Goal: Information Seeking & Learning: Compare options

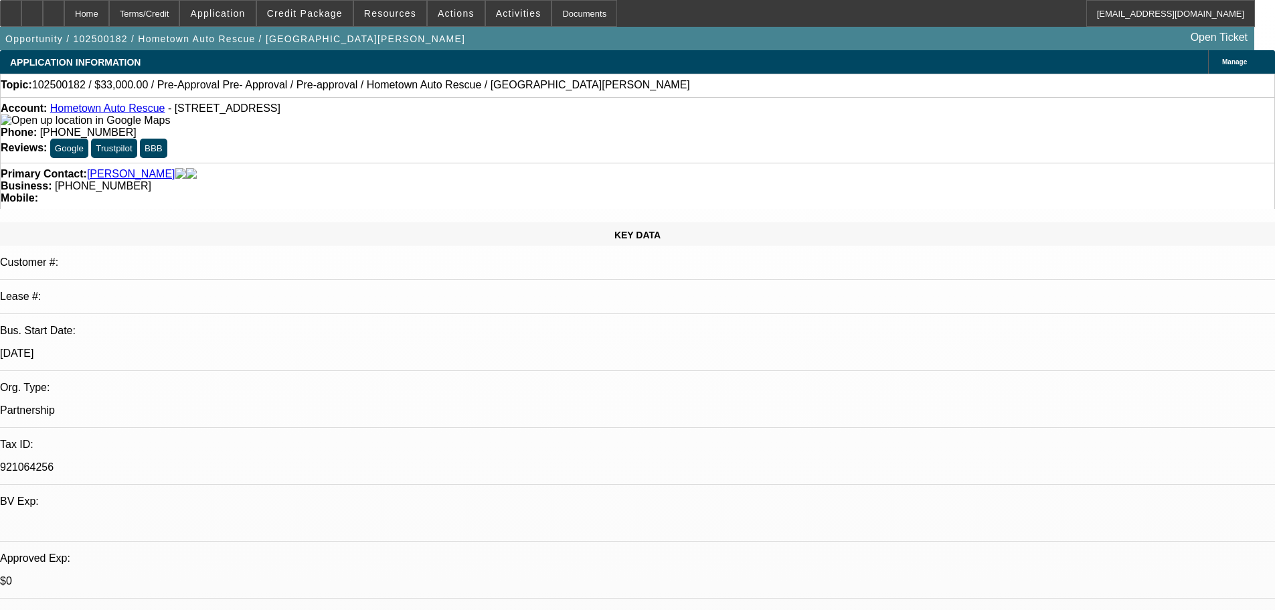
select select "0.15"
select select "2"
select select "0.1"
select select "4"
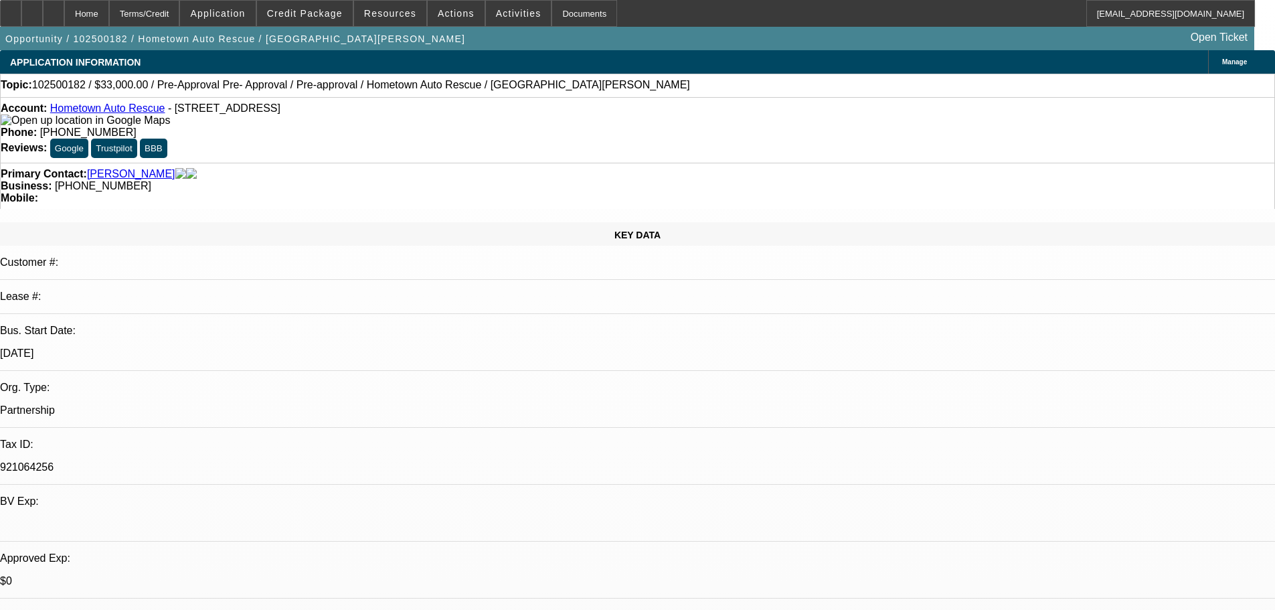
select select "0"
select select "2"
select select "0.1"
select select "4"
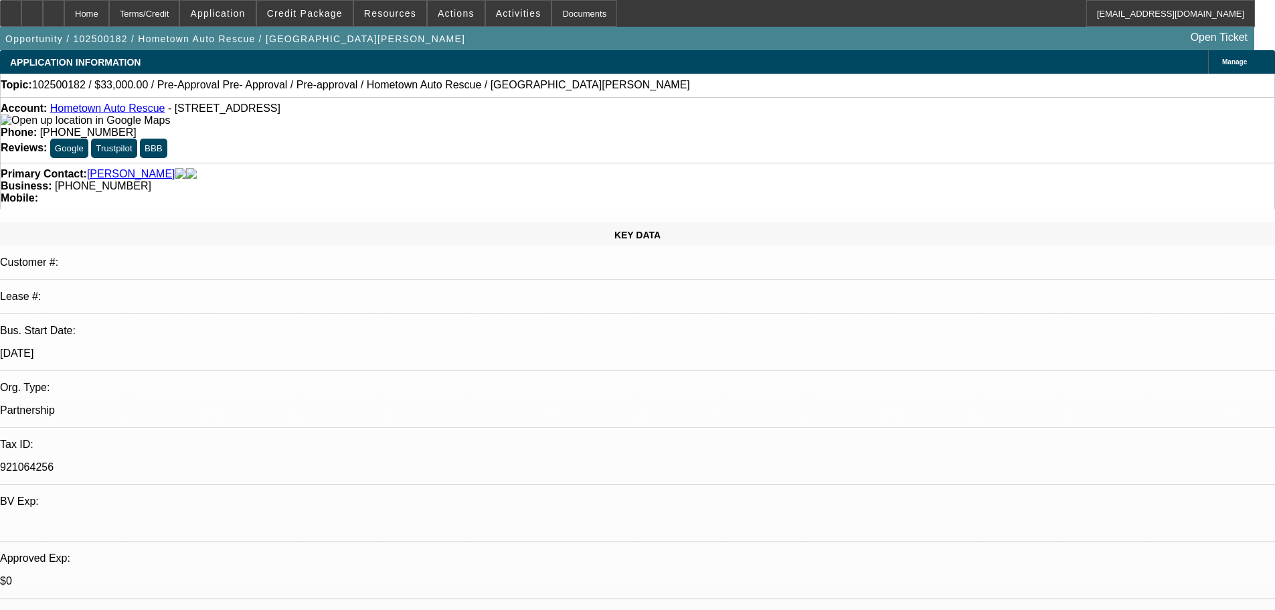
select select "0"
select select "2"
select select "0.1"
select select "4"
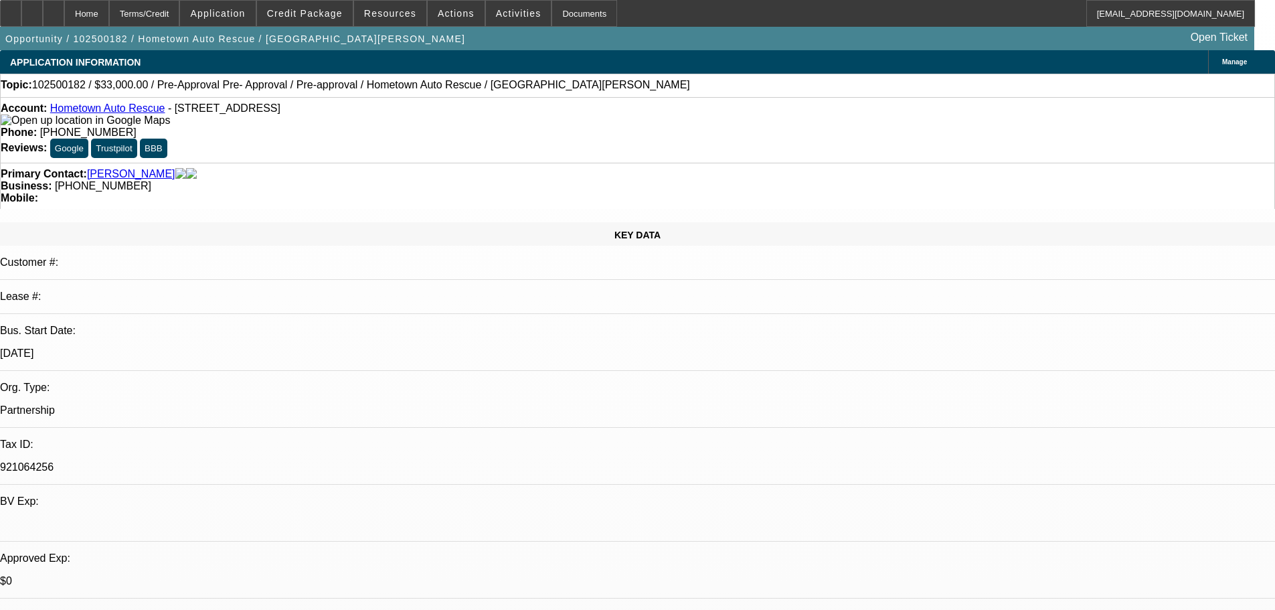
select select "0.1"
select select "2"
select select "0.1"
select select "4"
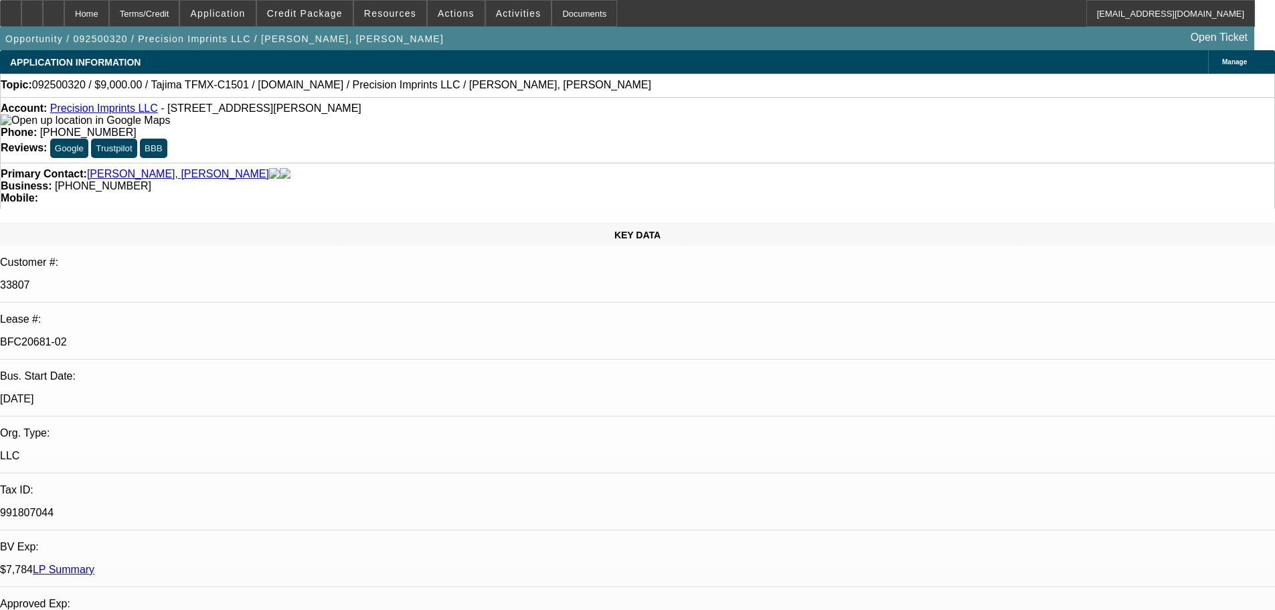
select select "0"
select select "2"
select select "0.1"
select select "4"
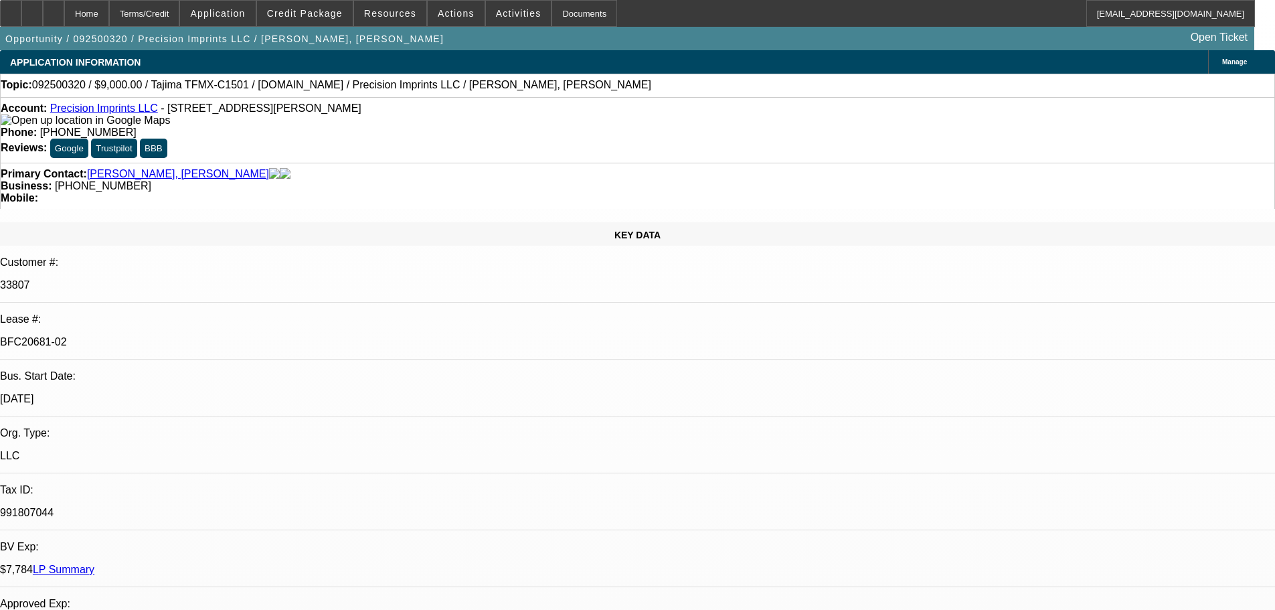
select select "0"
select select "2"
select select "0.1"
select select "4"
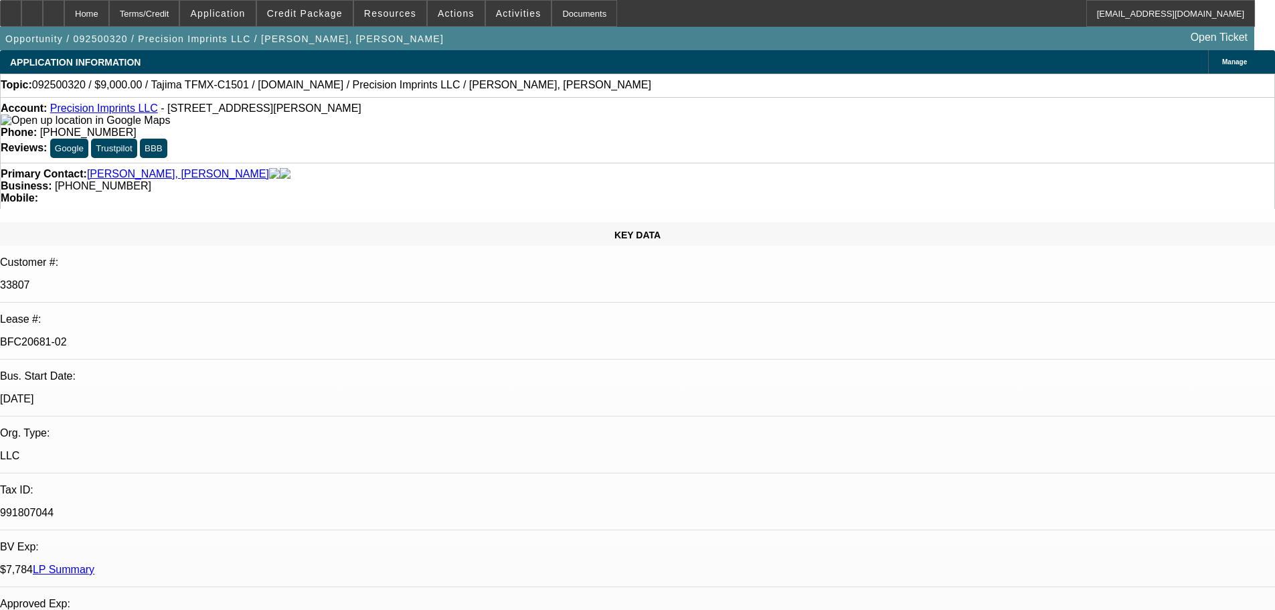
select select "0"
select select "2"
select select "0.1"
select select "4"
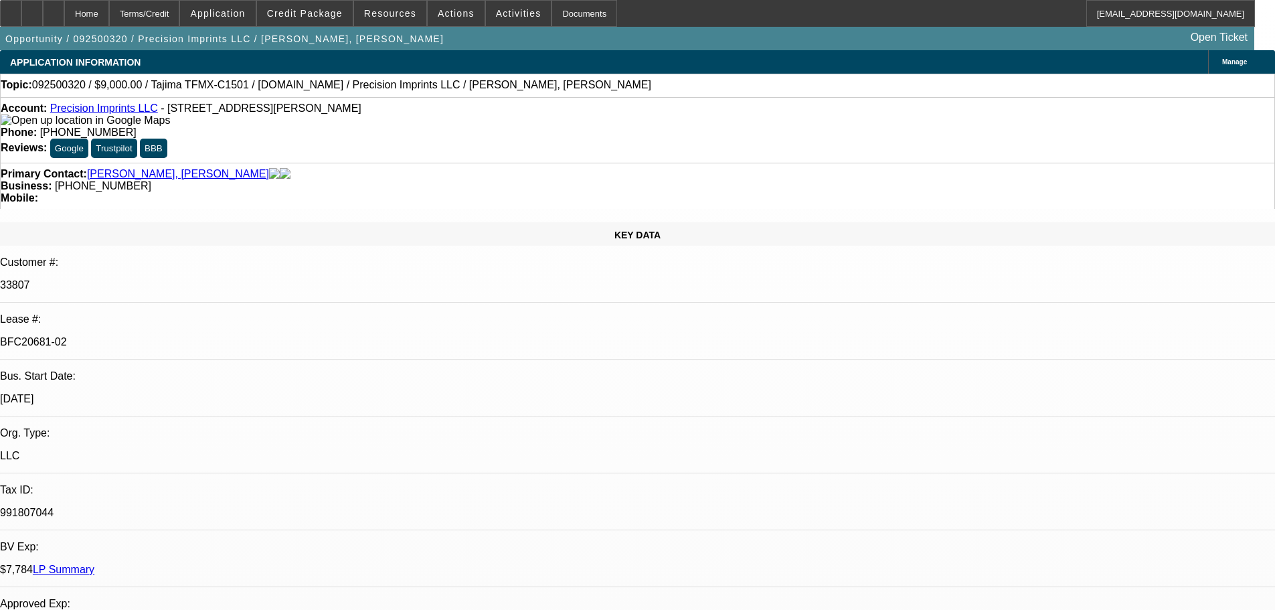
scroll to position [268, 0]
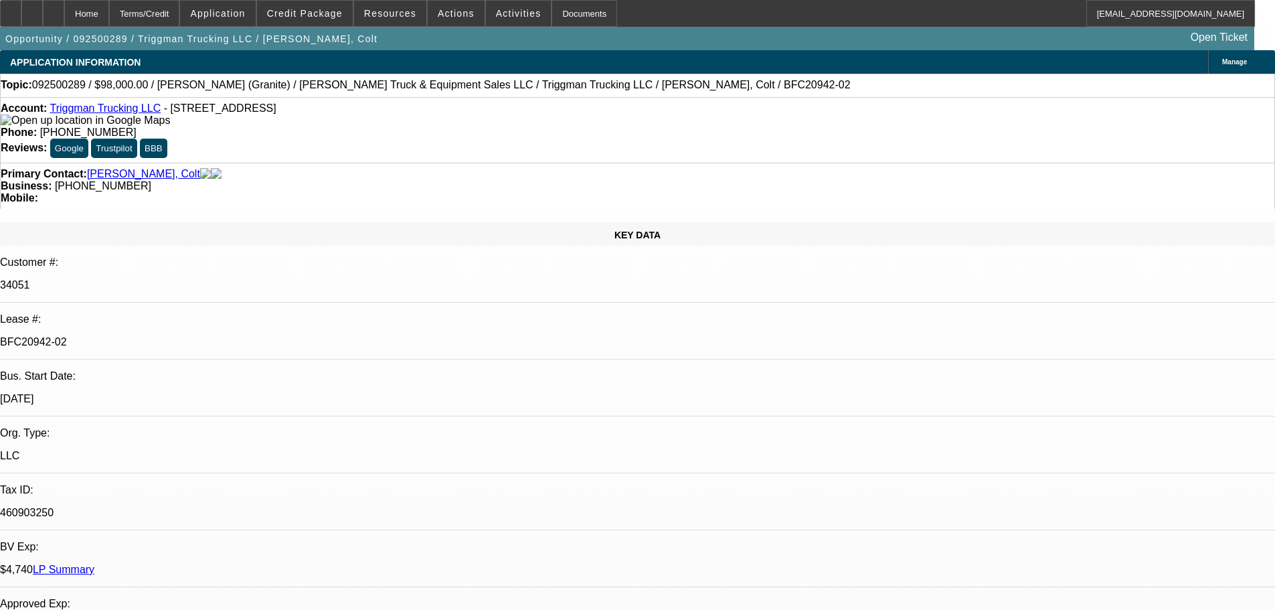
select select "0"
select select "2"
select select "0"
select select "6"
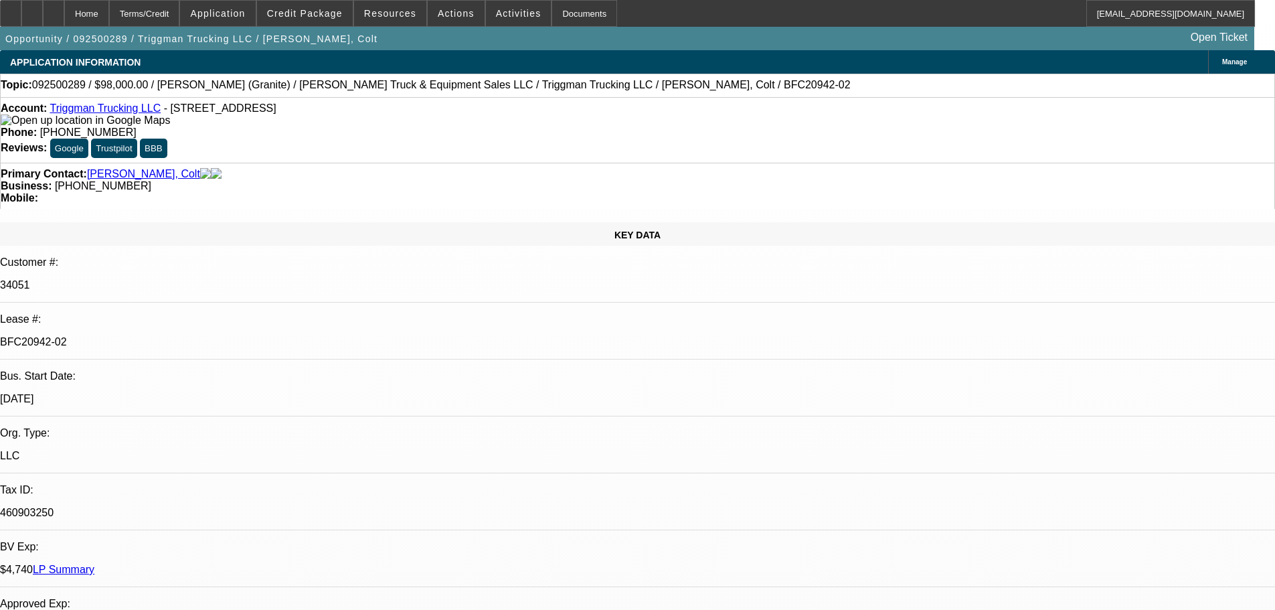
select select "0"
select select "2"
select select "0"
select select "6"
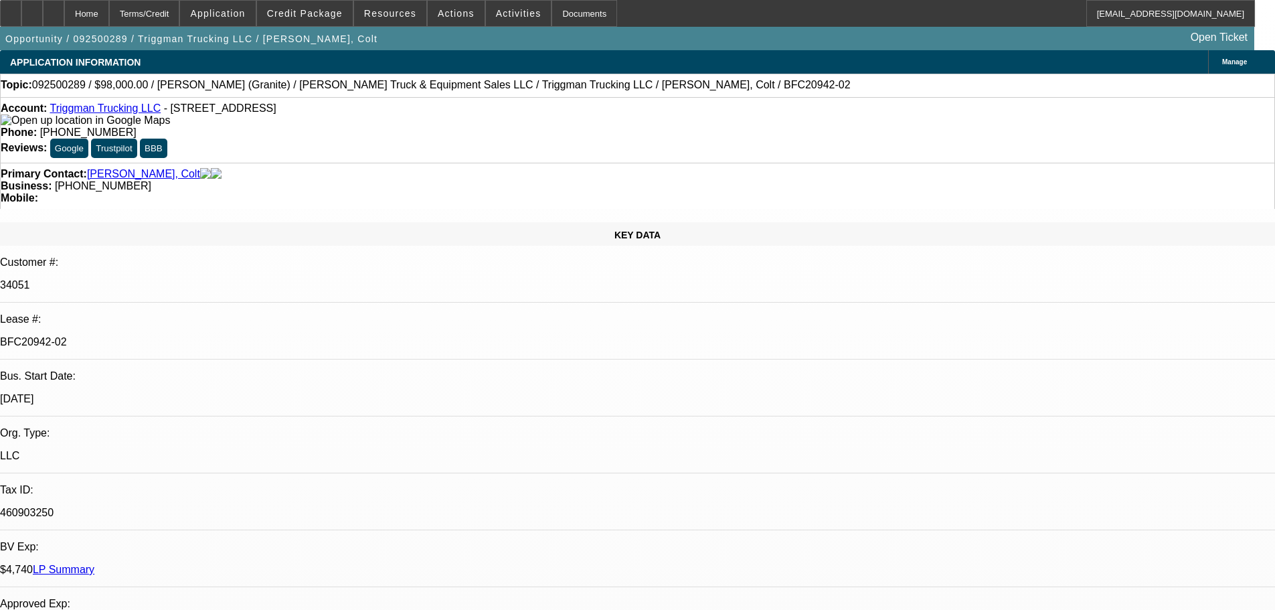
select select "0"
select select "2"
select select "0"
select select "6"
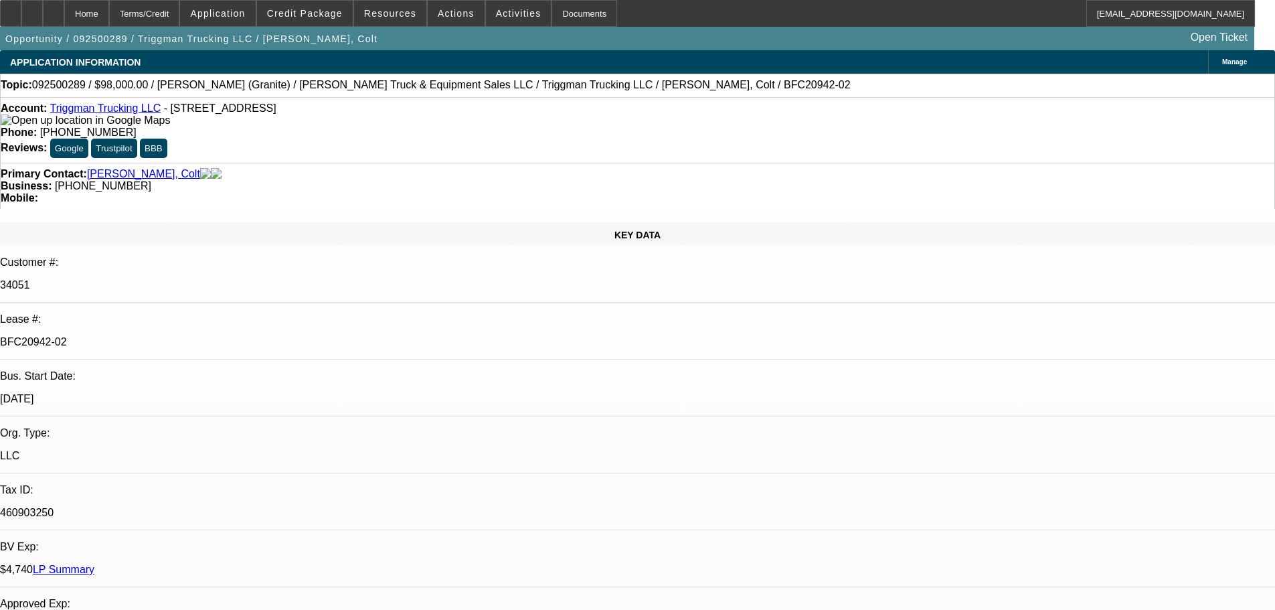
select select "0"
select select "2"
select select "0"
select select "6"
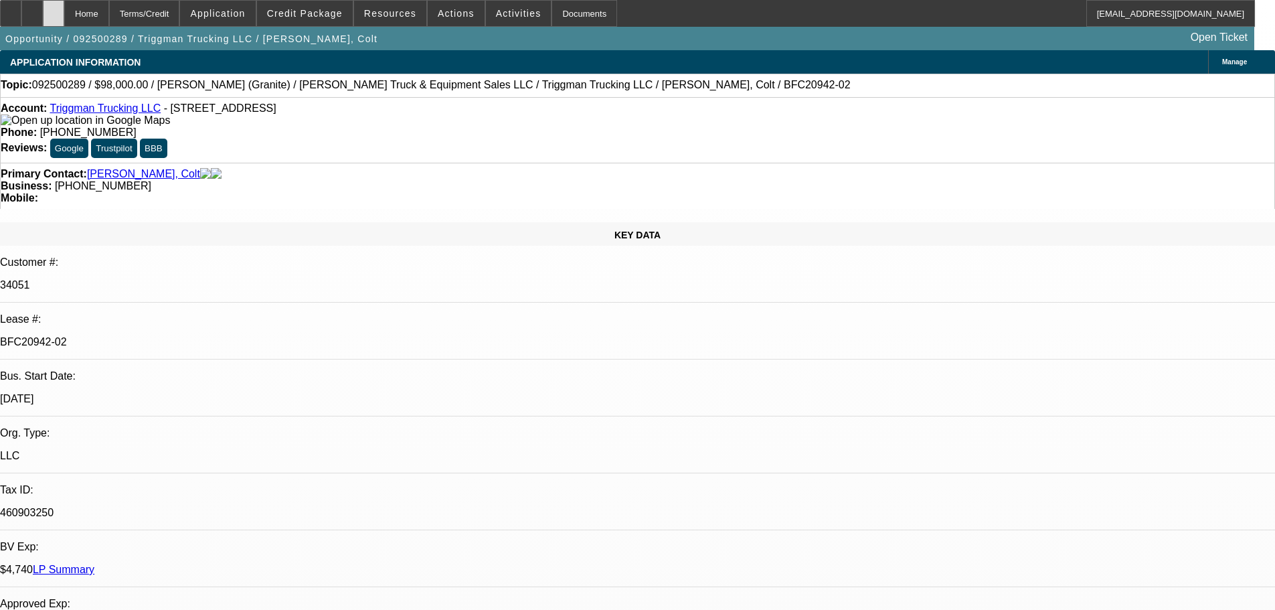
click at [54, 9] on icon at bounding box center [54, 9] width 0 height 0
select select "0"
select select "2"
select select "0"
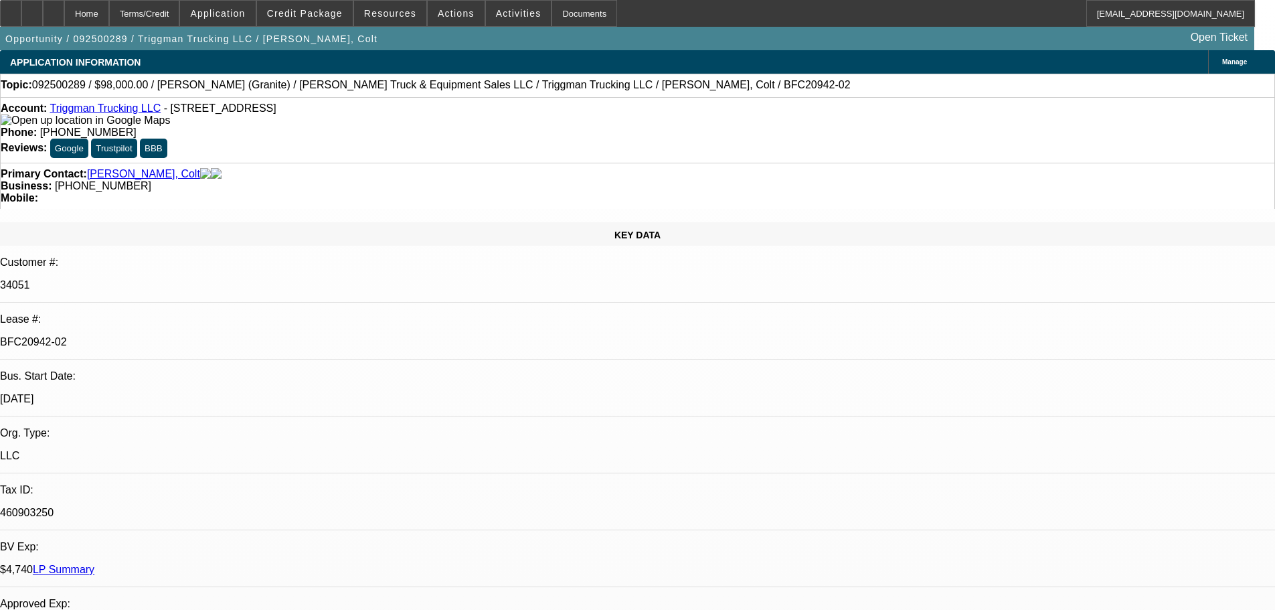
select select "6"
select select "0"
select select "2"
select select "0"
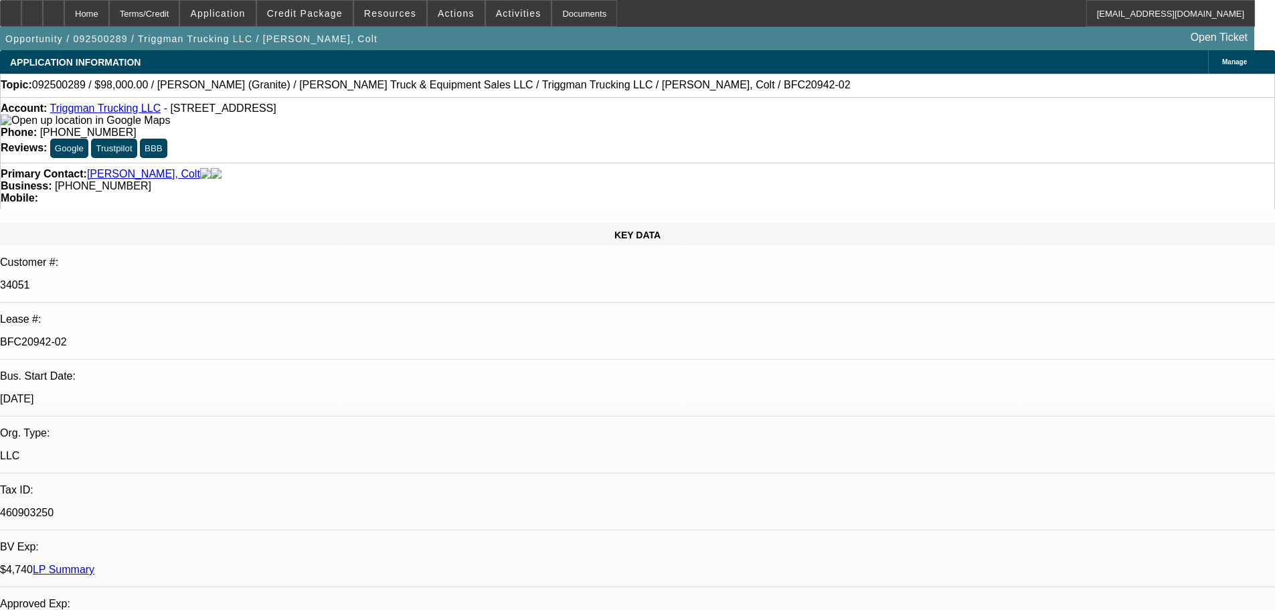
select select "6"
select select "0"
select select "2"
select select "0"
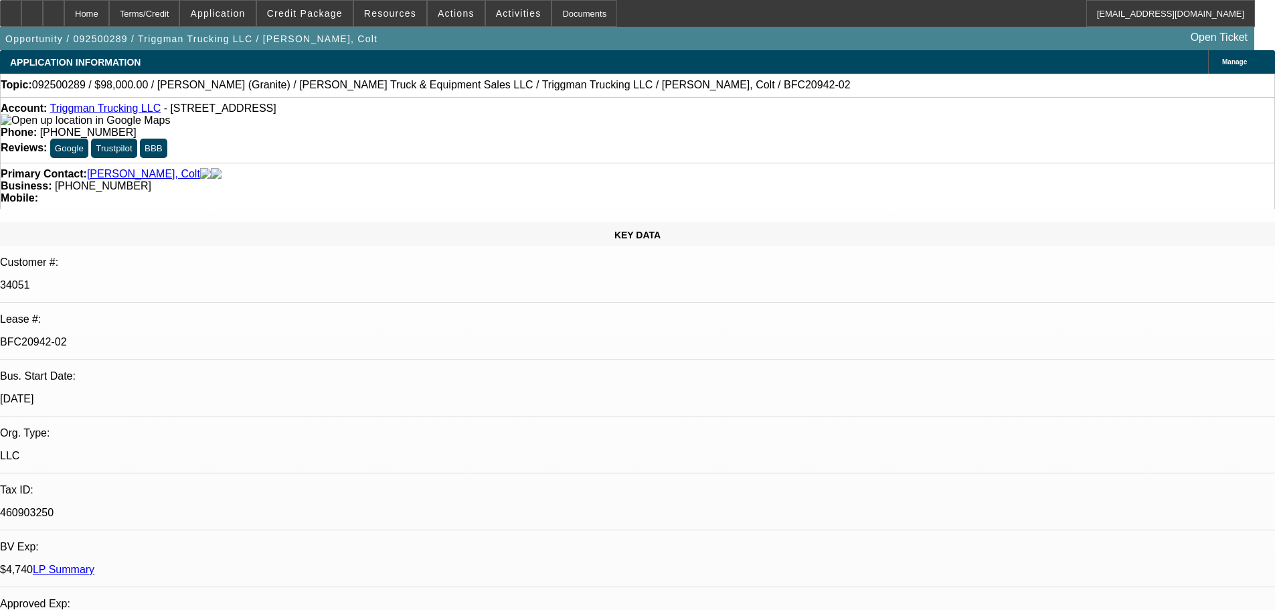
select select "6"
select select "0"
select select "2"
select select "0"
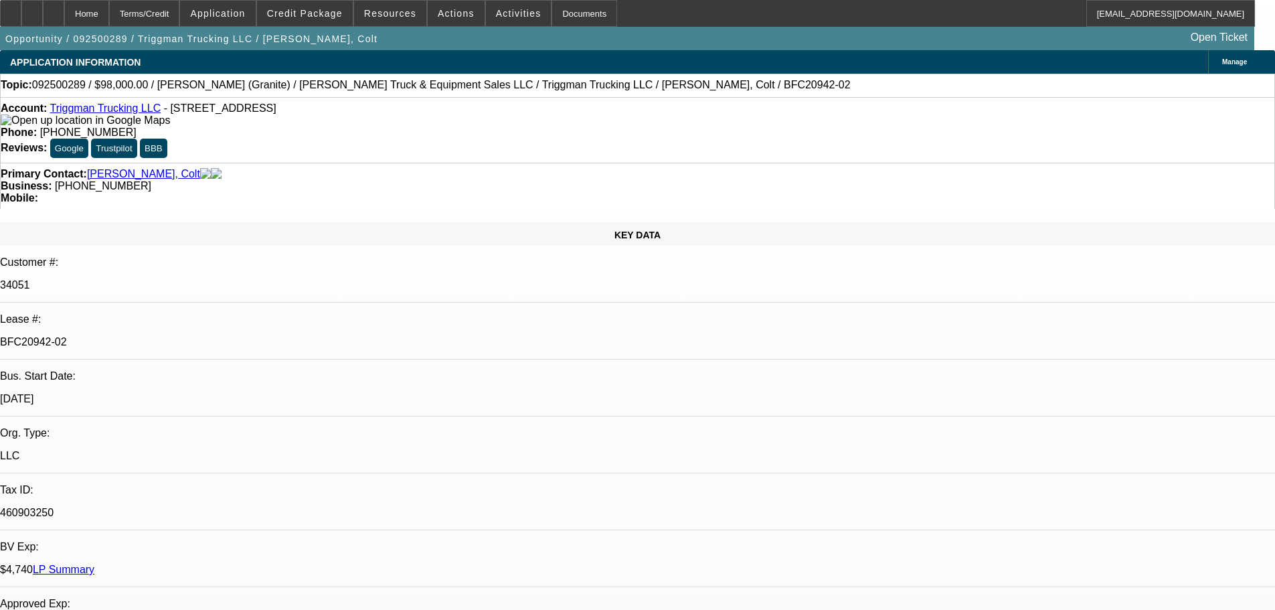
select select "6"
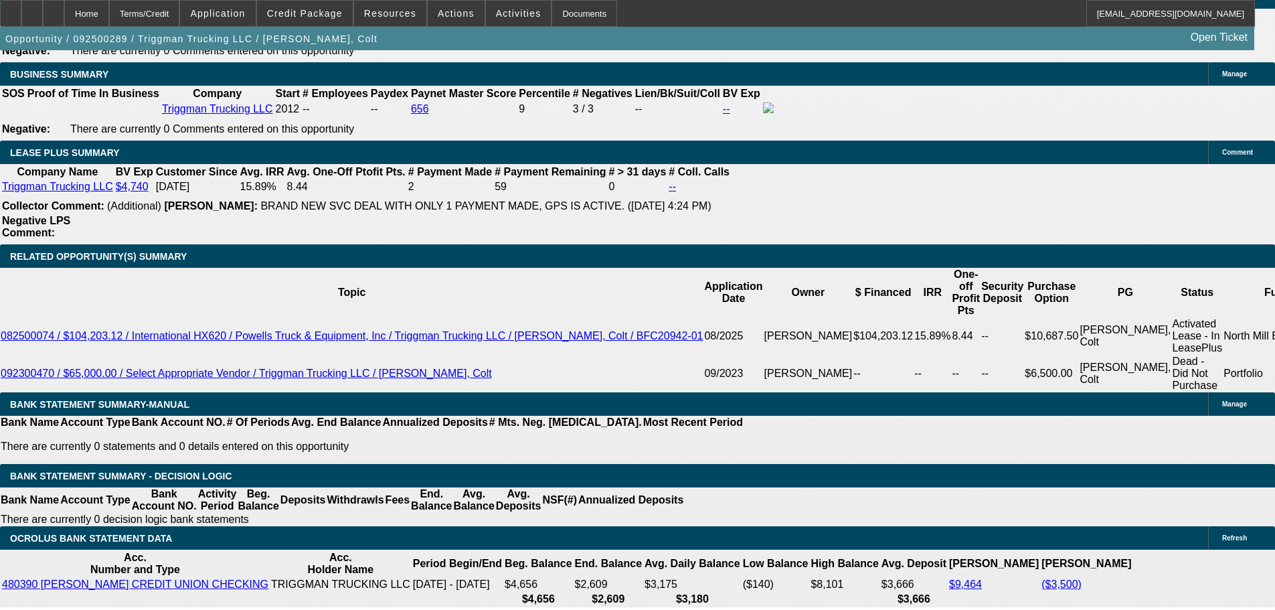
scroll to position [2209, 0]
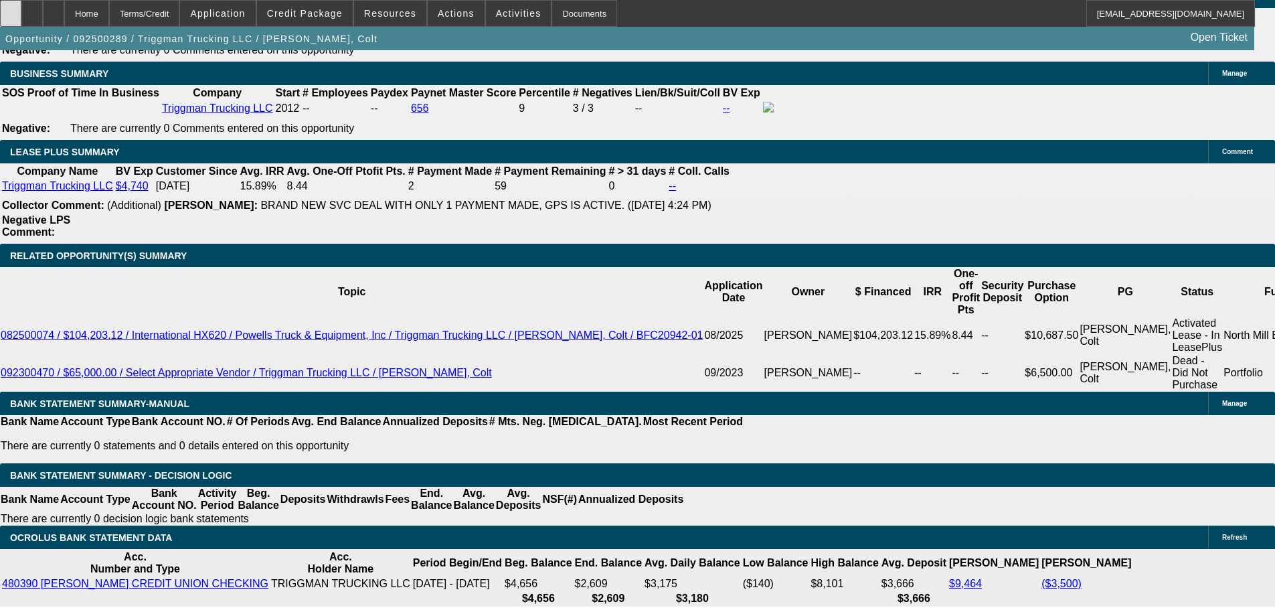
click at [21, 18] on div at bounding box center [10, 13] width 21 height 27
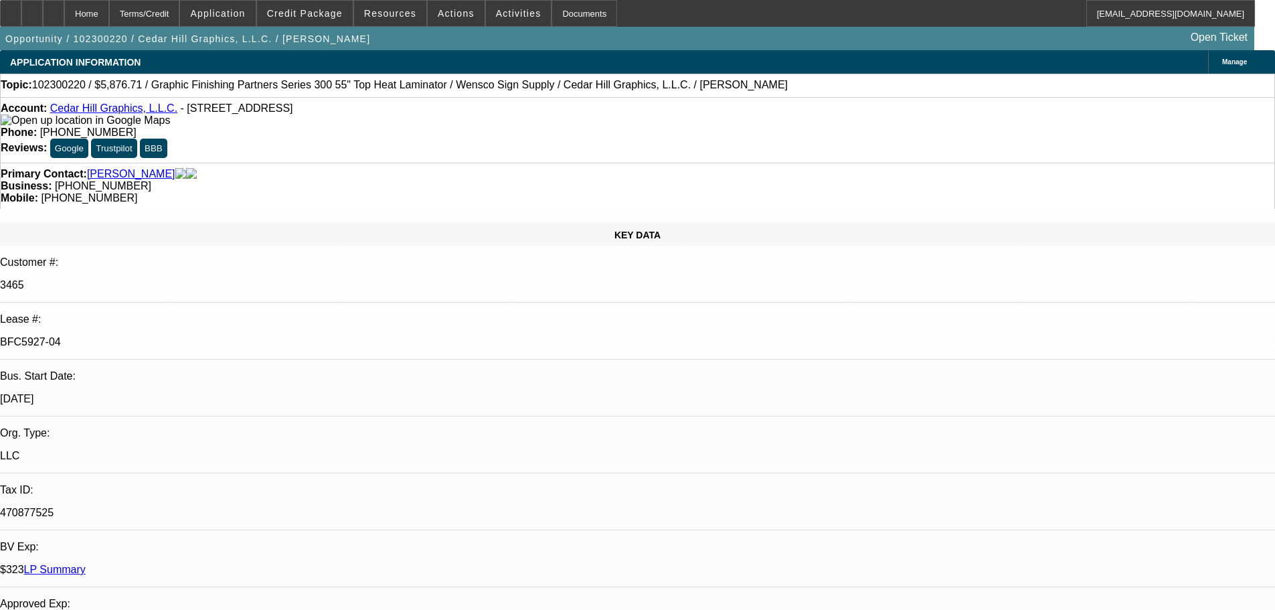
select select "0"
select select "2"
select select "0.1"
select select "4"
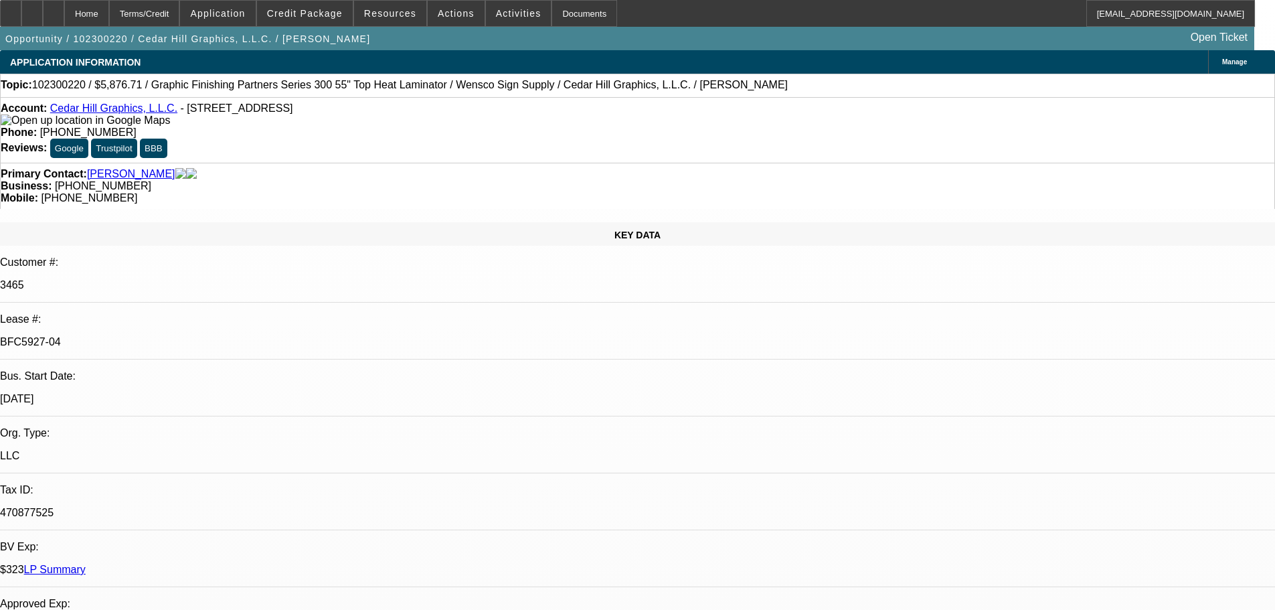
select select "0"
select select "2"
select select "0.1"
select select "4"
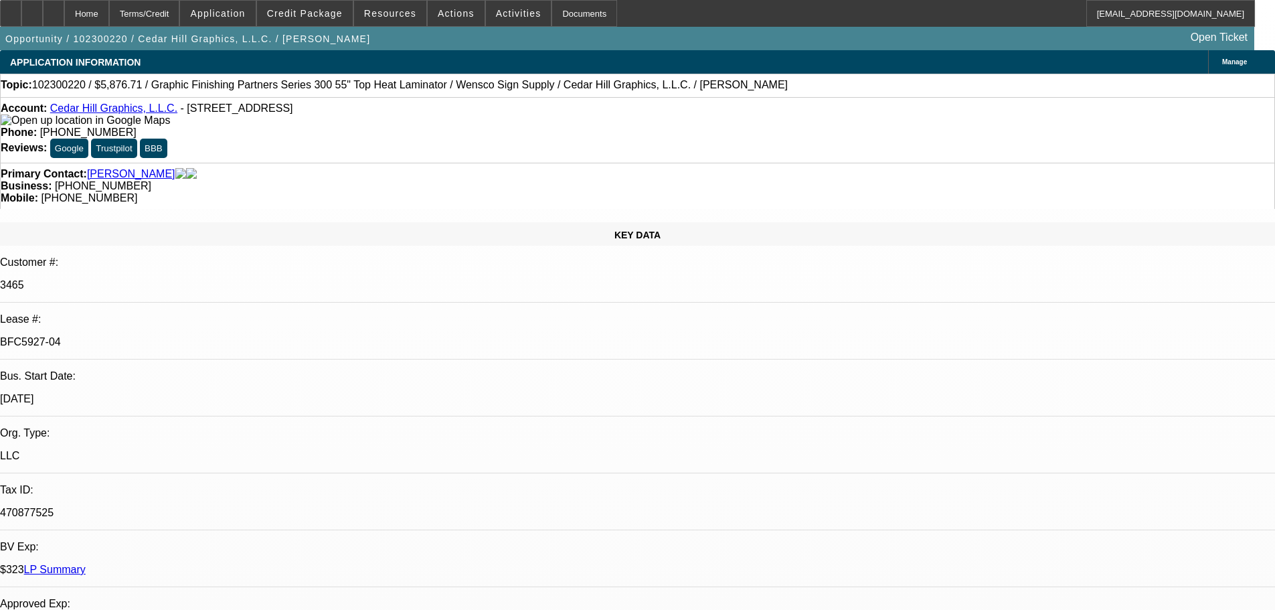
select select "0"
select select "2"
select select "0.1"
select select "4"
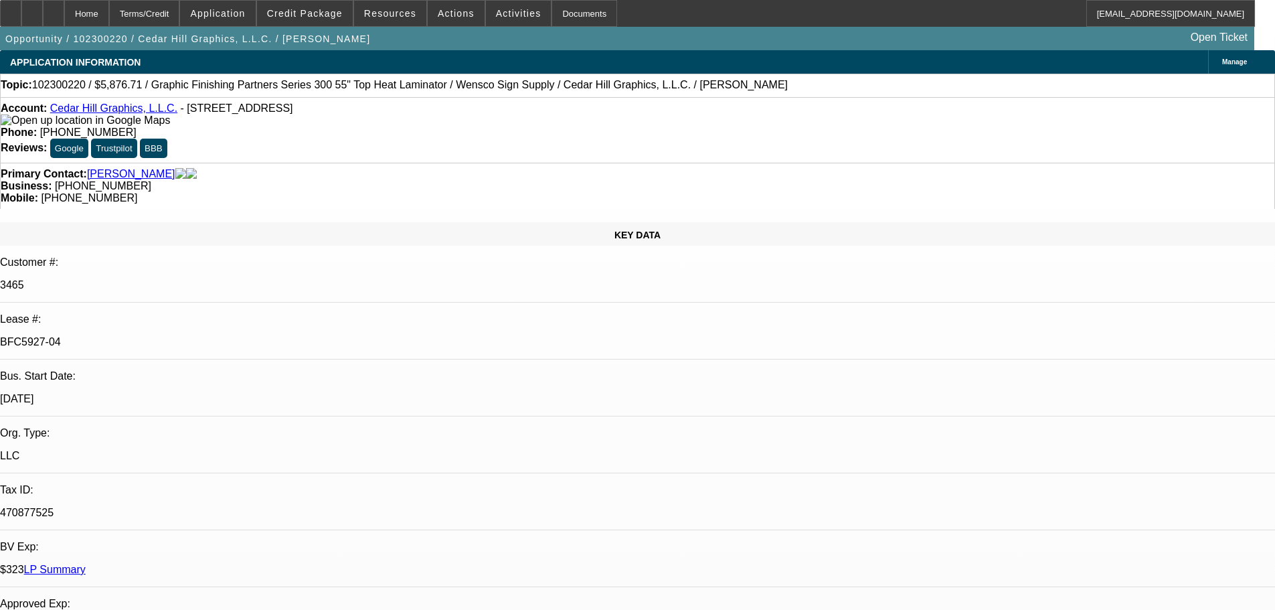
select select "0"
select select "2"
select select "0.1"
select select "4"
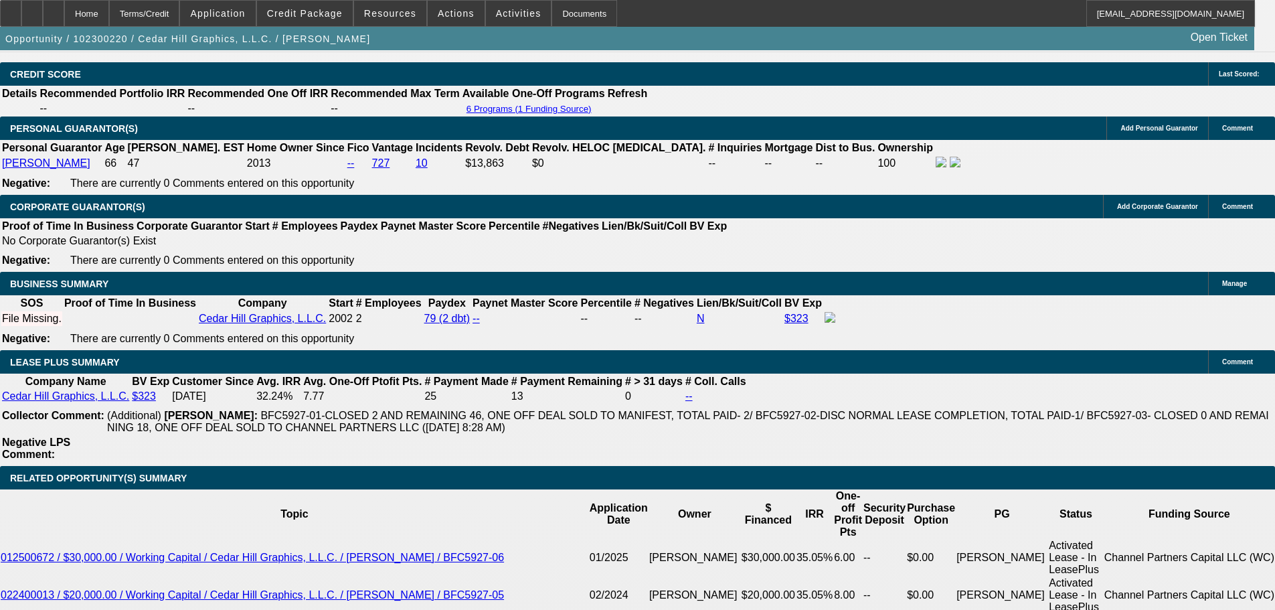
scroll to position [1941, 0]
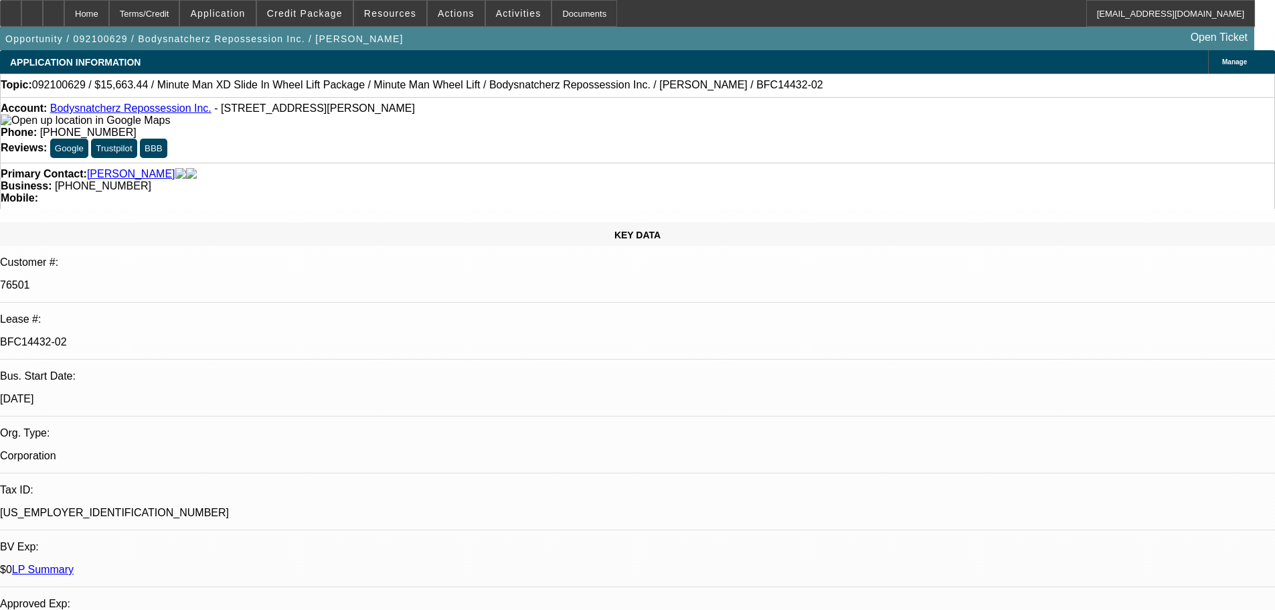
select select "0"
select select "6"
select select "0"
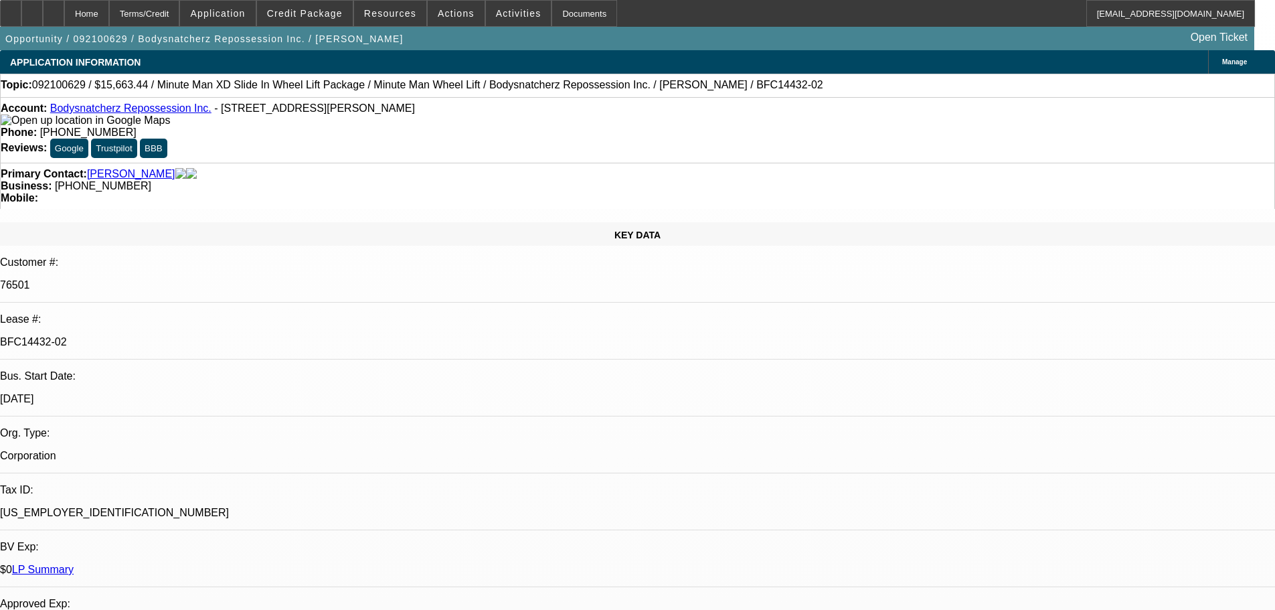
select select "0"
select select "6"
select select "0"
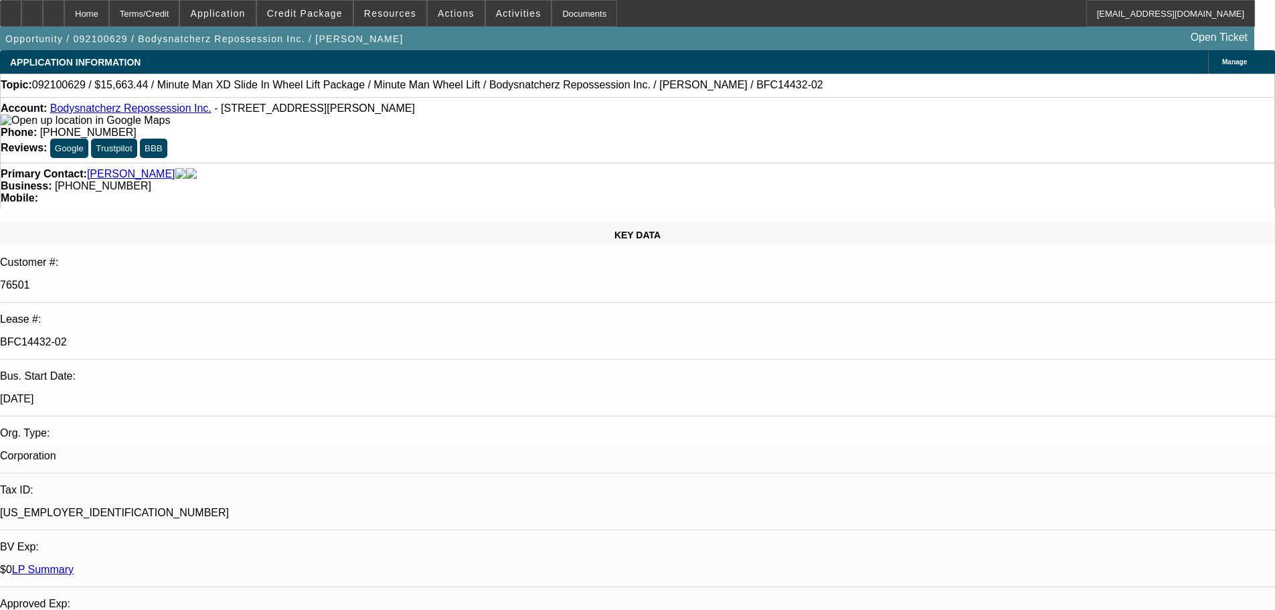
select select "0"
select select "6"
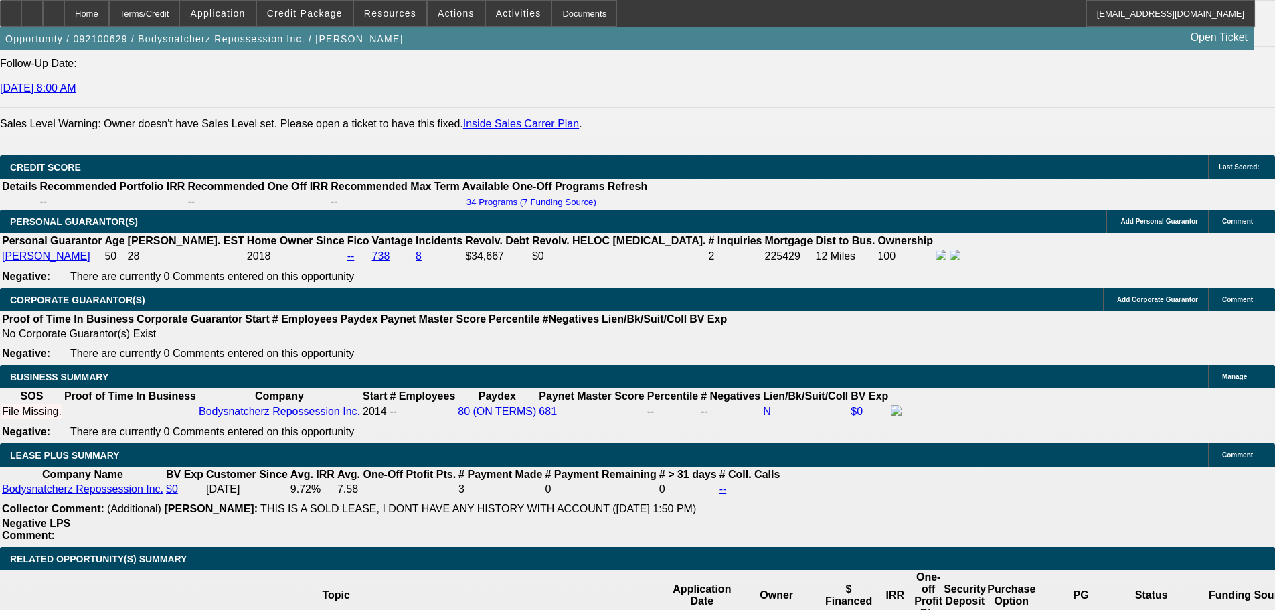
scroll to position [1884, 0]
